Goal: Obtain resource: Download file/media

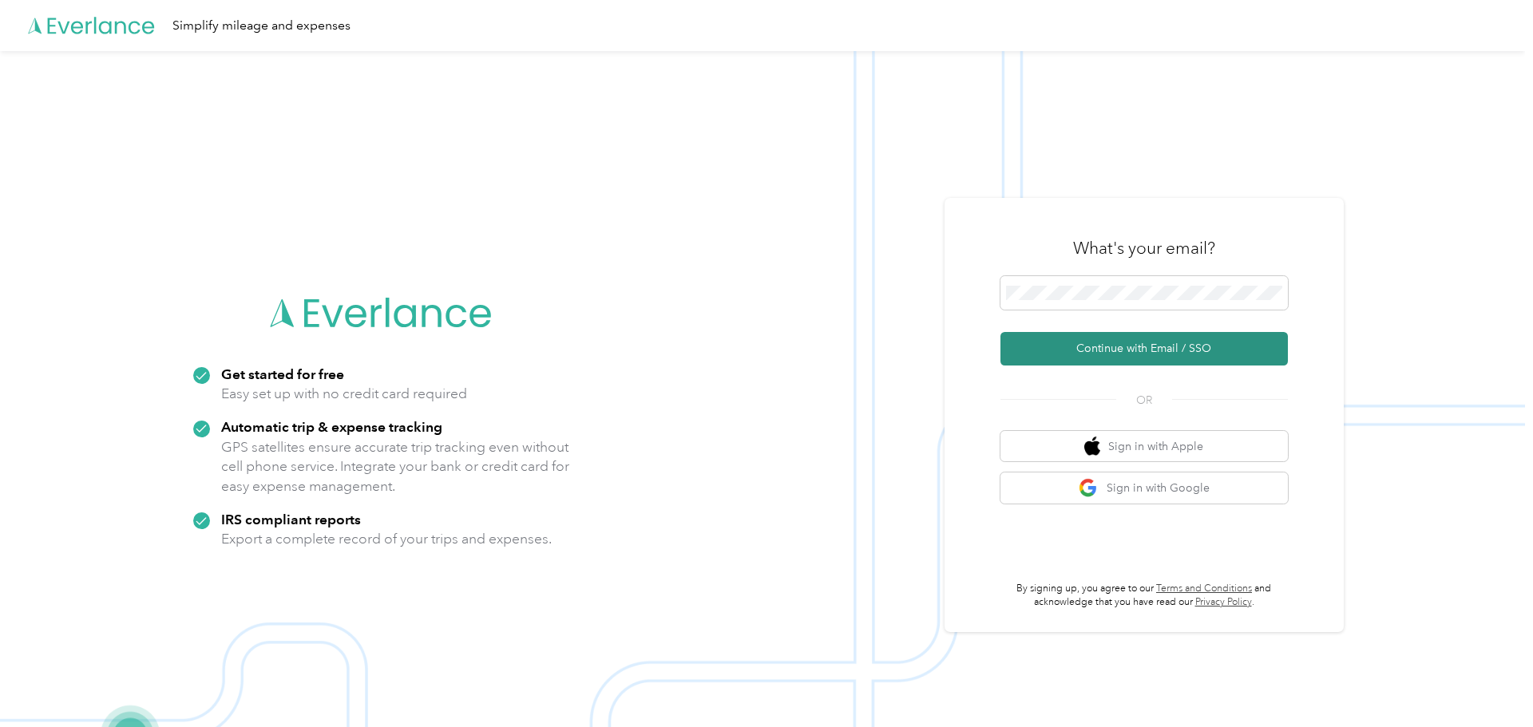
click at [1264, 346] on button "Continue with Email / SSO" at bounding box center [1143, 349] width 287 height 34
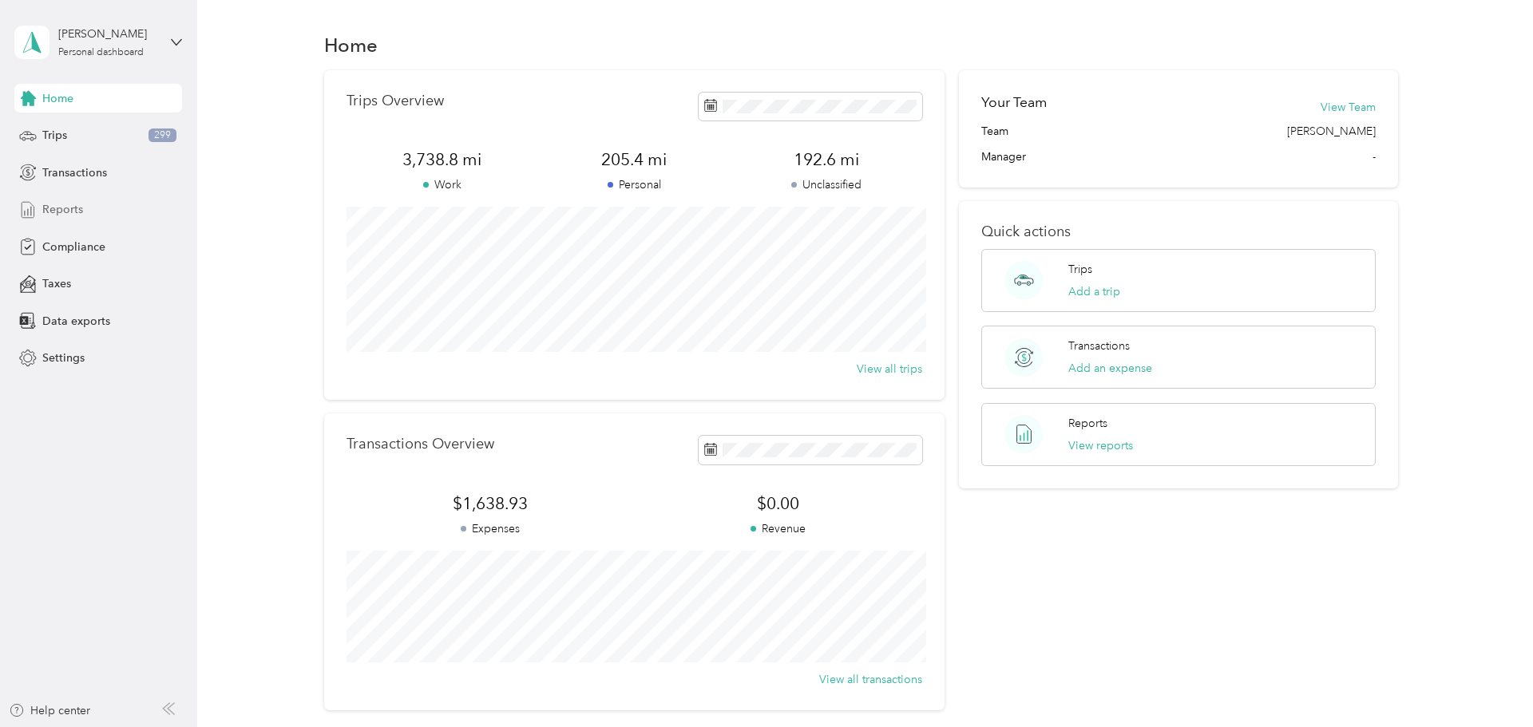
click at [89, 206] on div "Reports" at bounding box center [98, 210] width 168 height 29
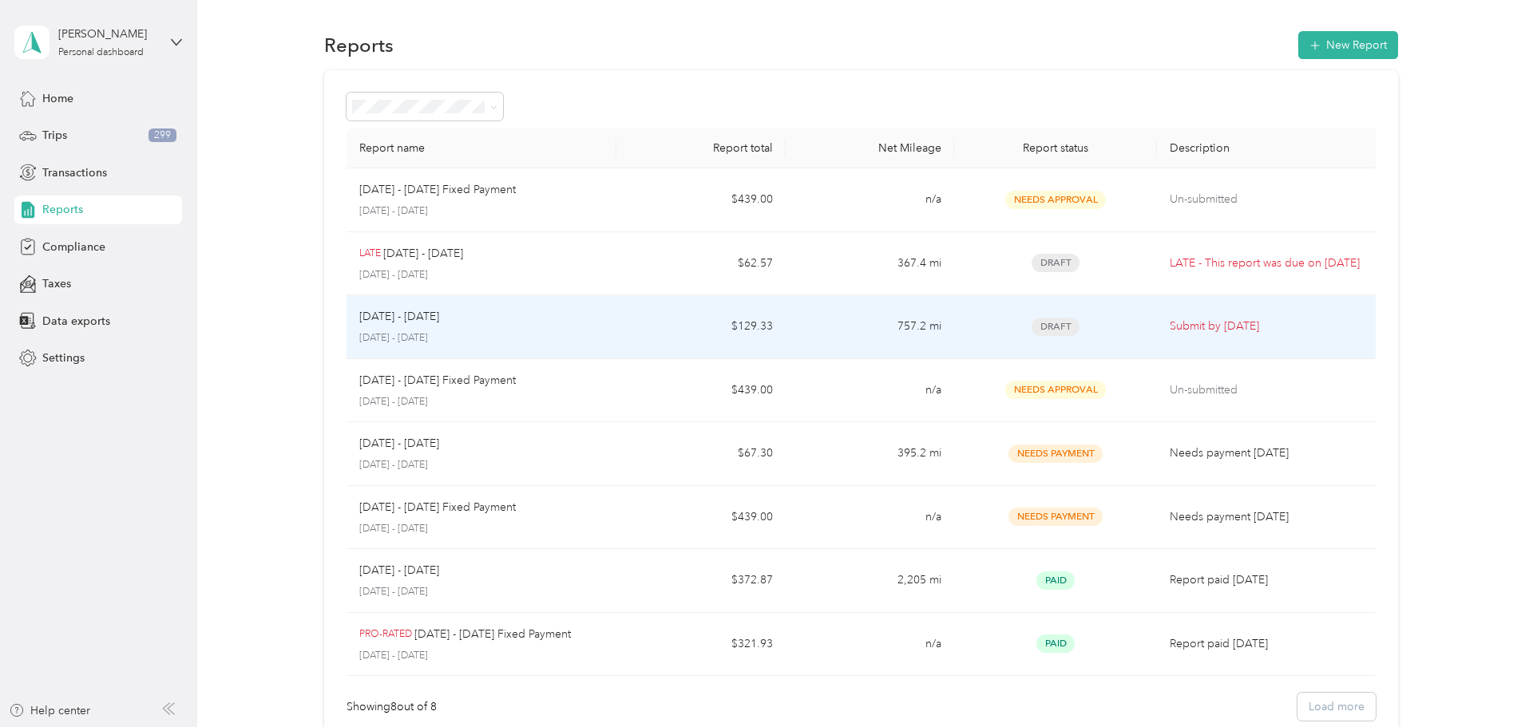
click at [574, 326] on div "[DATE] - [DATE] [DATE] - [DATE]" at bounding box center [481, 327] width 245 height 38
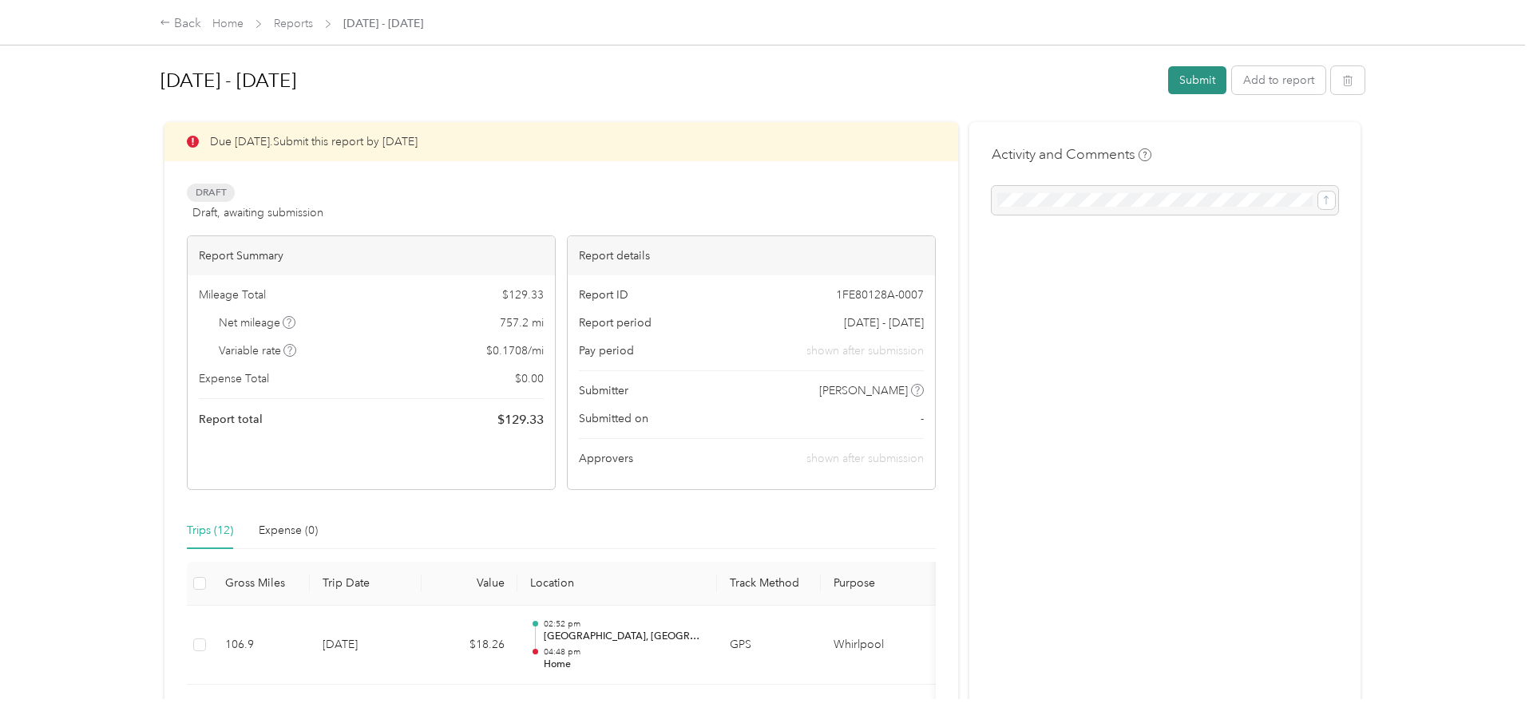
click at [1185, 77] on button "Submit" at bounding box center [1197, 80] width 58 height 28
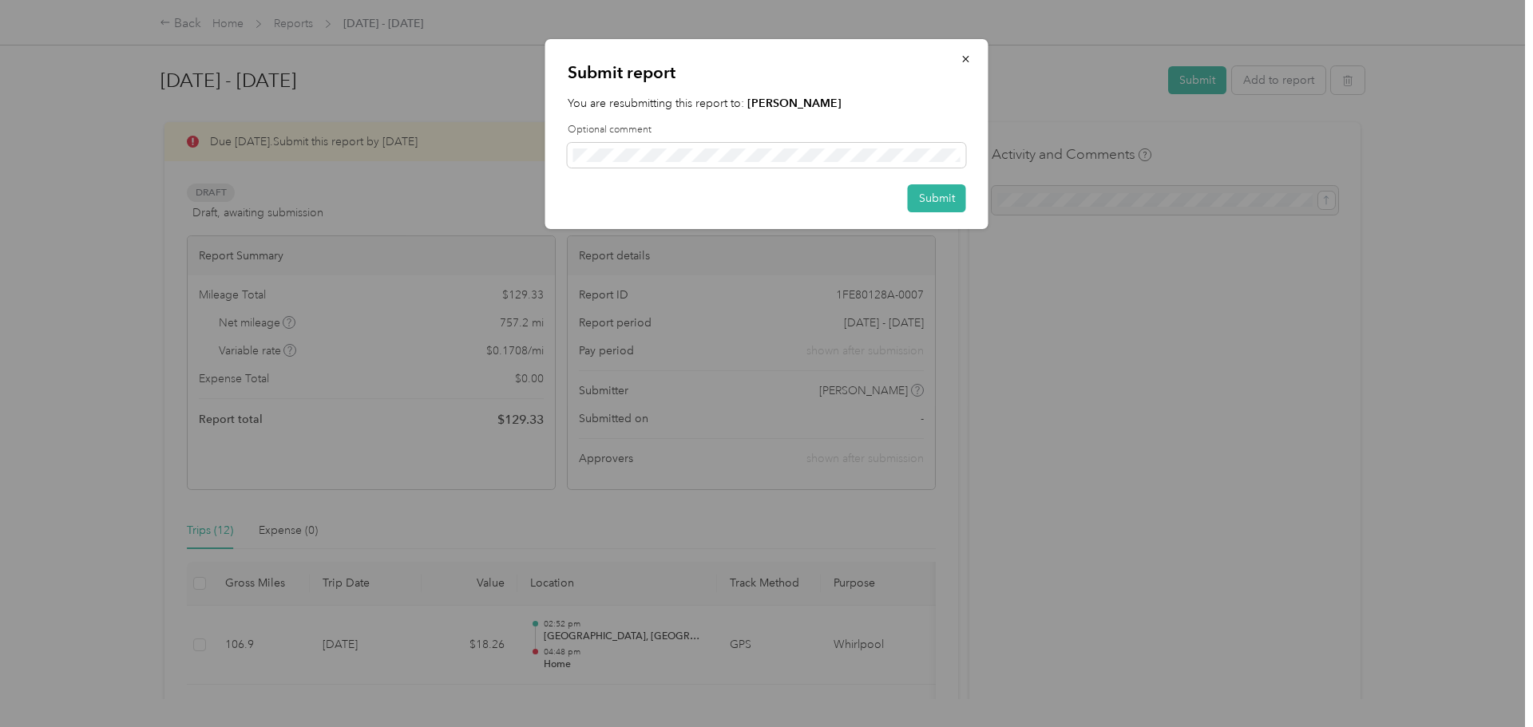
click at [975, 193] on div "Submit report You are resubmitting this report to: [PERSON_NAME] Optional comme…" at bounding box center [766, 134] width 443 height 190
click at [971, 192] on div "Submit report You are resubmitting this report to: [PERSON_NAME] Optional comme…" at bounding box center [766, 134] width 443 height 190
click at [958, 198] on button "Submit" at bounding box center [937, 198] width 58 height 28
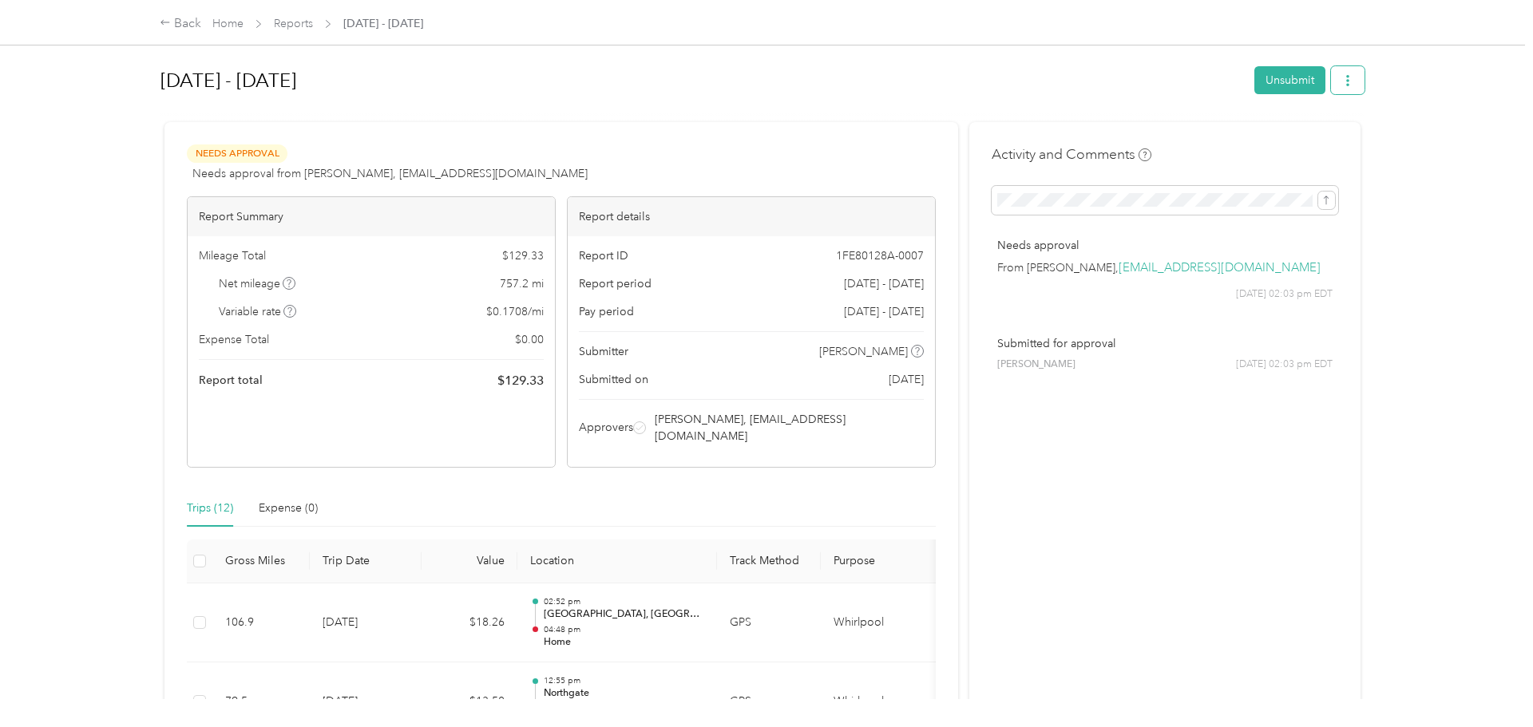
click at [1361, 81] on button "button" at bounding box center [1348, 80] width 34 height 28
click at [1318, 134] on span "Download" at bounding box center [1309, 139] width 53 height 17
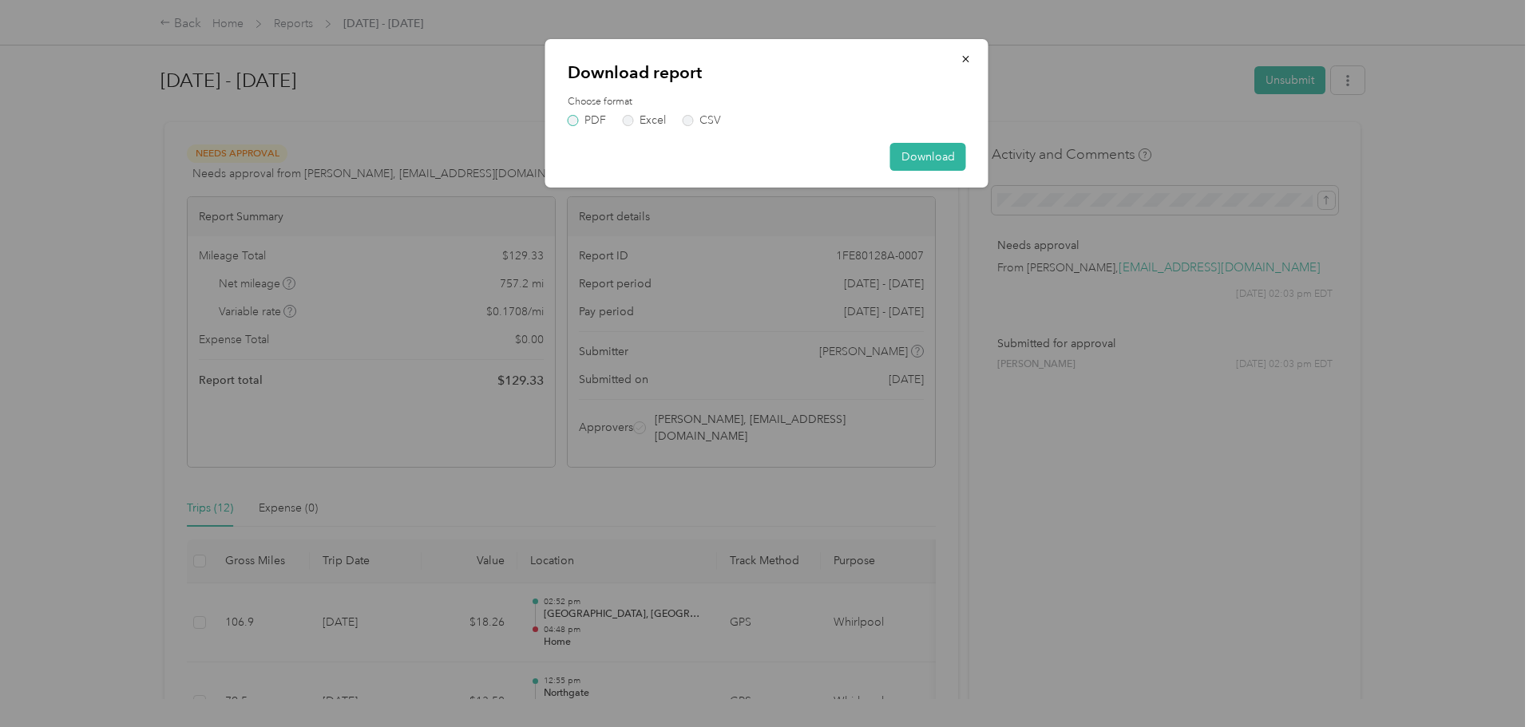
click at [576, 122] on label "PDF" at bounding box center [587, 120] width 38 height 11
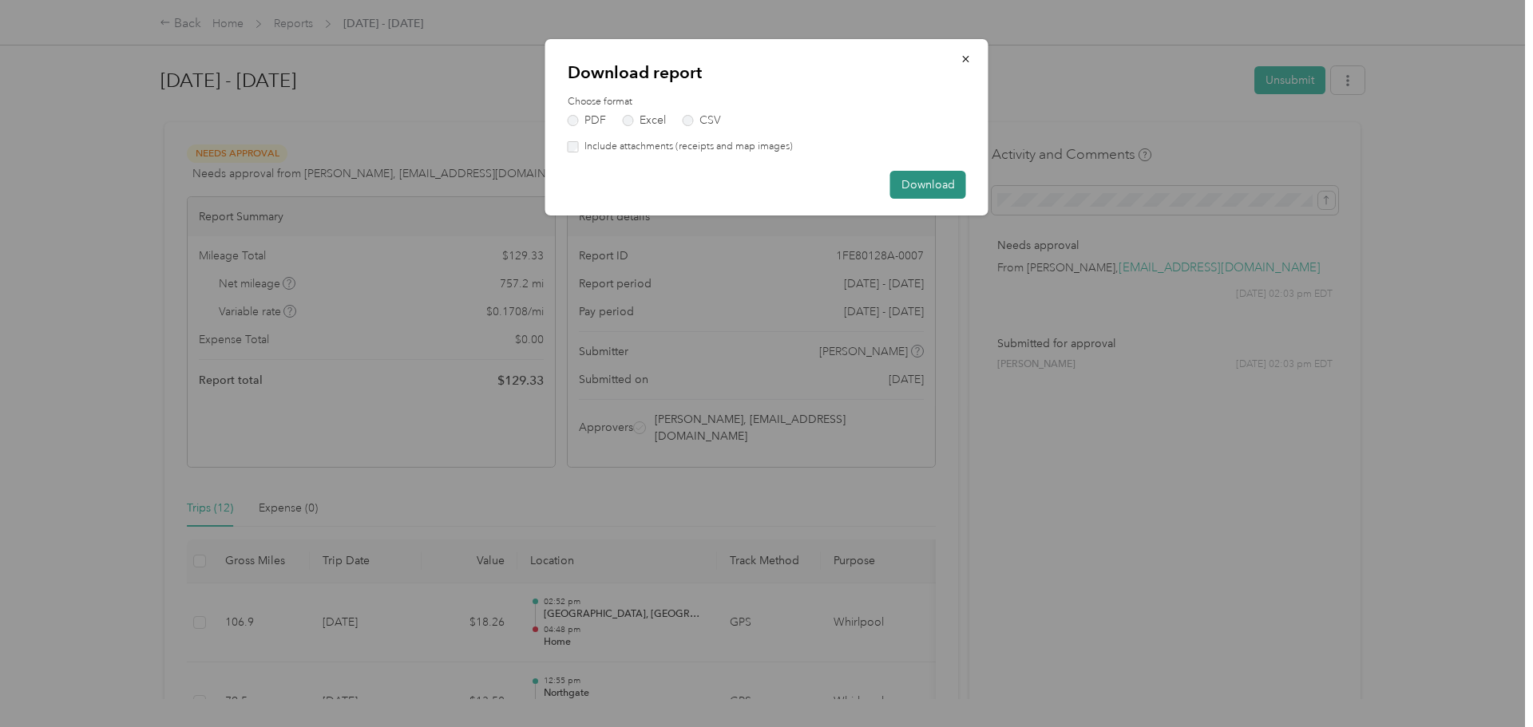
click at [922, 181] on button "Download" at bounding box center [928, 185] width 76 height 28
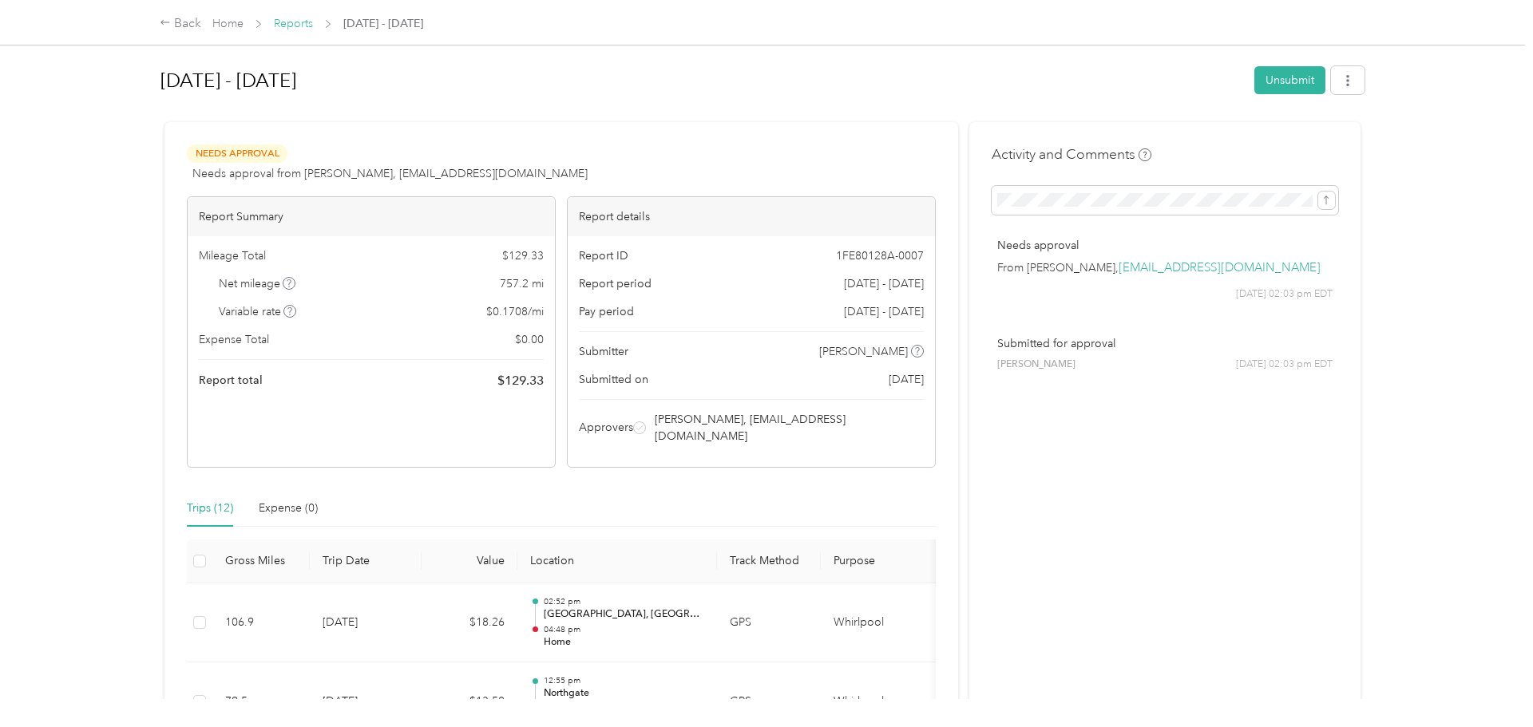
click at [304, 17] on link "Reports" at bounding box center [293, 24] width 39 height 14
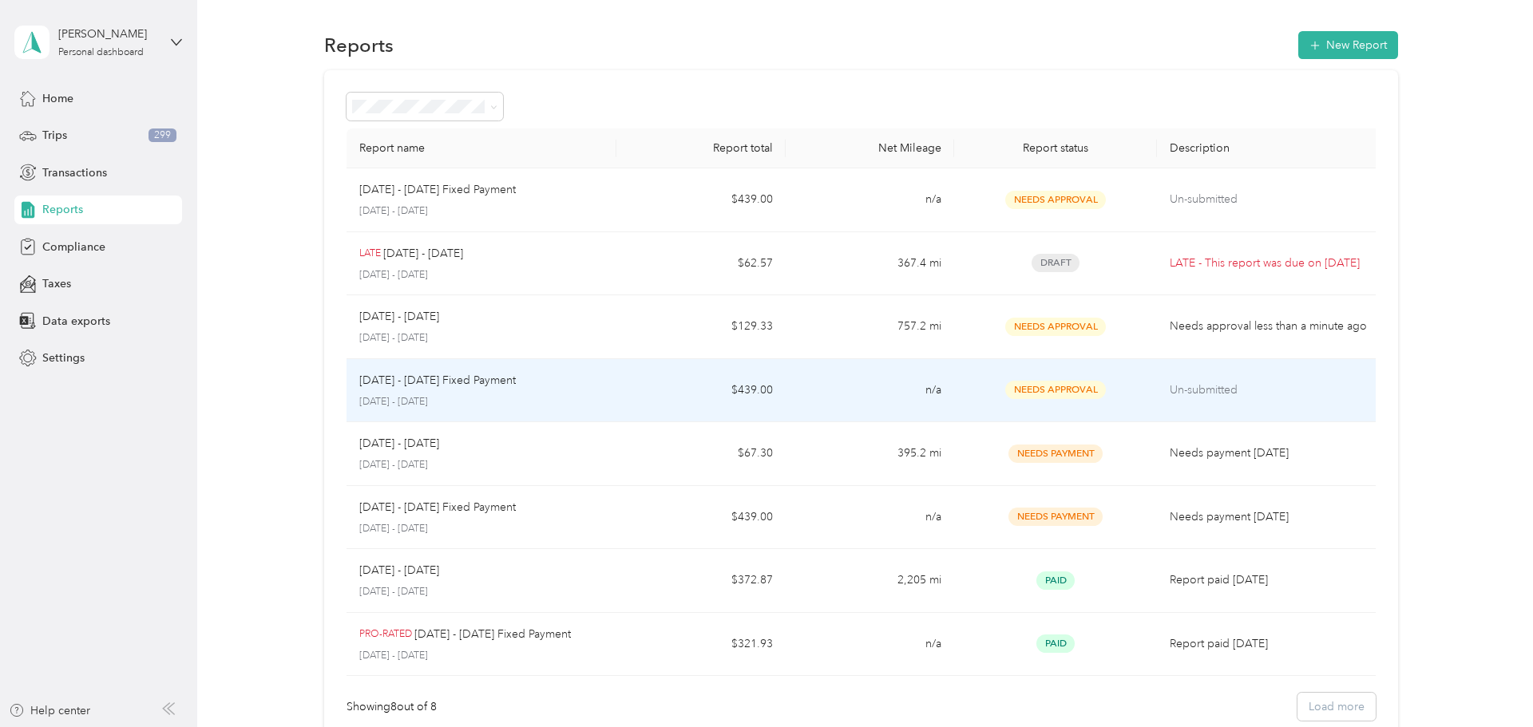
click at [587, 395] on p "[DATE] - [DATE]" at bounding box center [481, 402] width 245 height 14
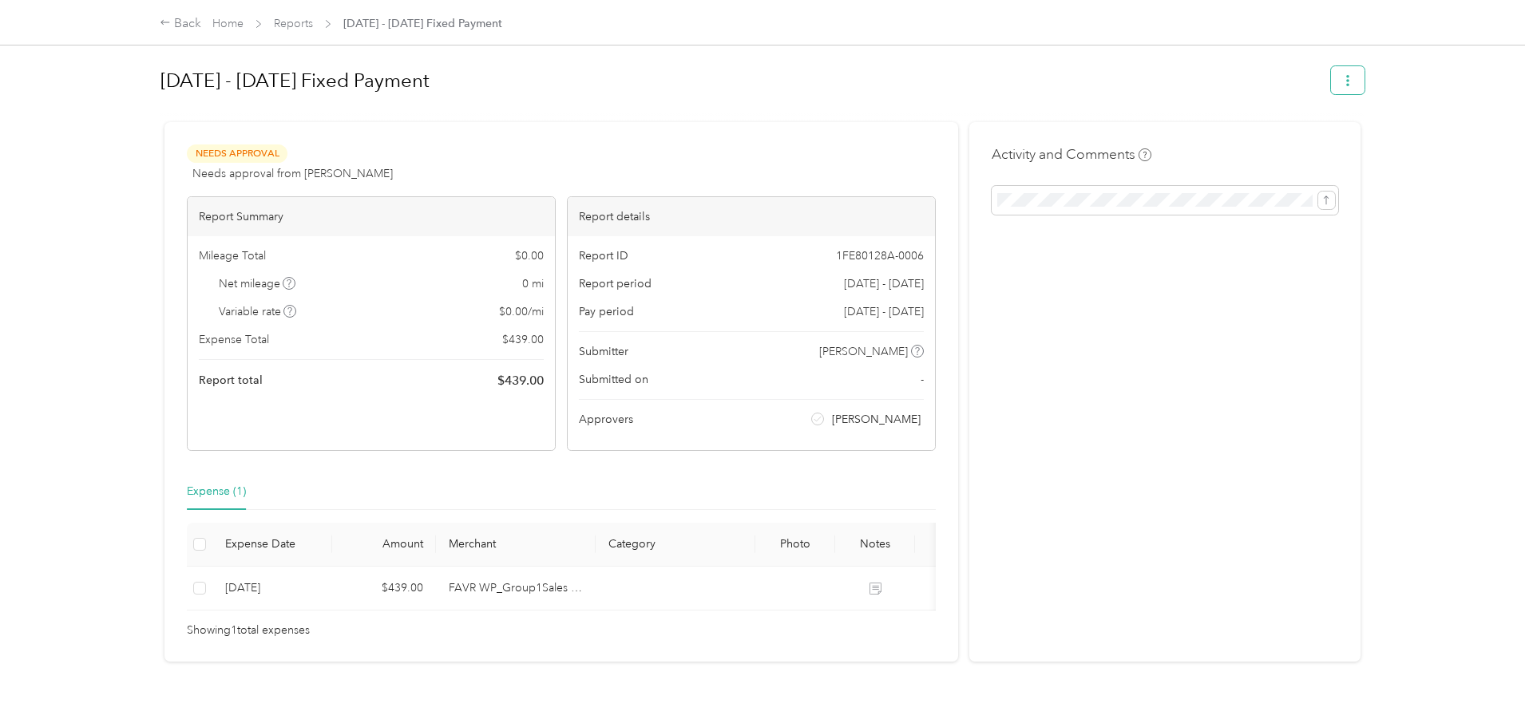
click at [1344, 86] on button "button" at bounding box center [1348, 80] width 34 height 28
click at [1314, 133] on span "Download" at bounding box center [1309, 139] width 53 height 17
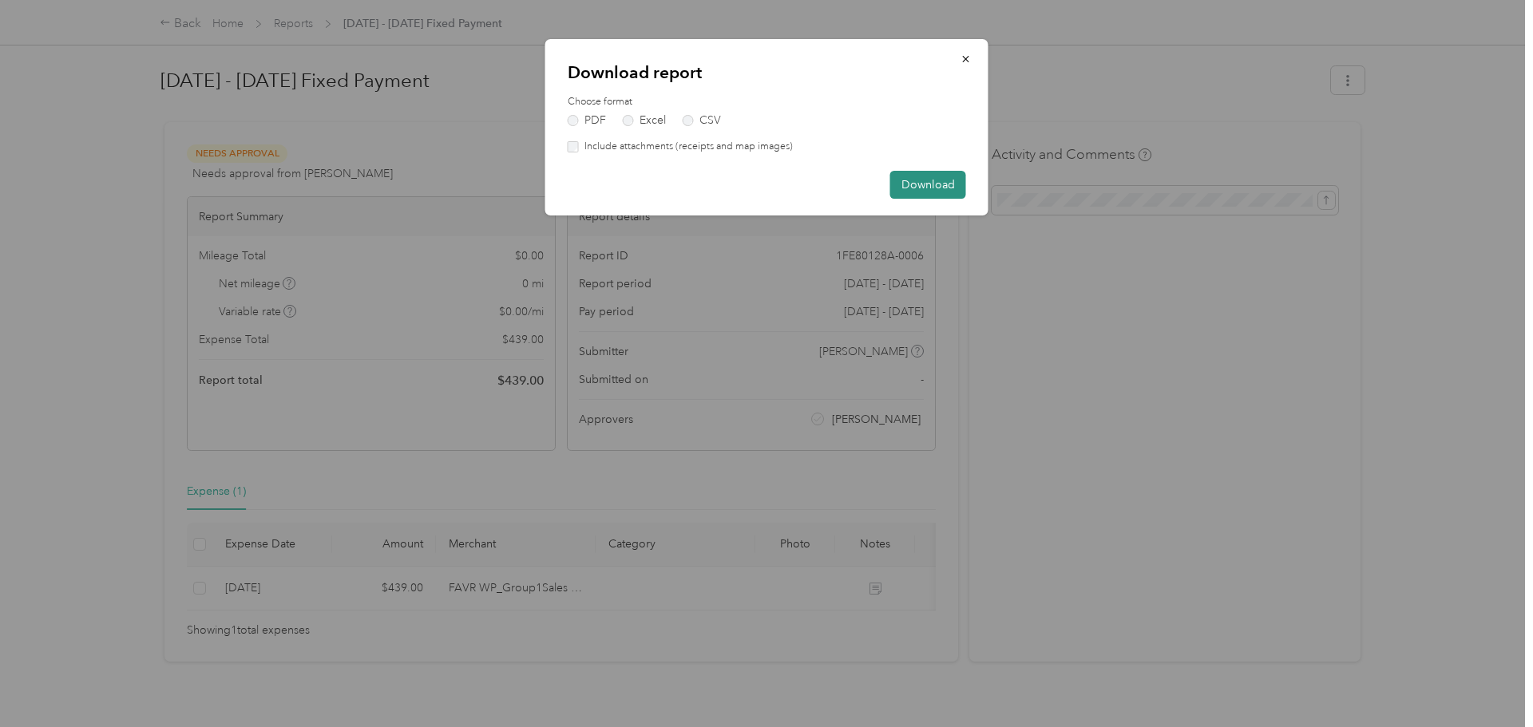
click at [944, 189] on button "Download" at bounding box center [928, 185] width 76 height 28
